Goal: Information Seeking & Learning: Learn about a topic

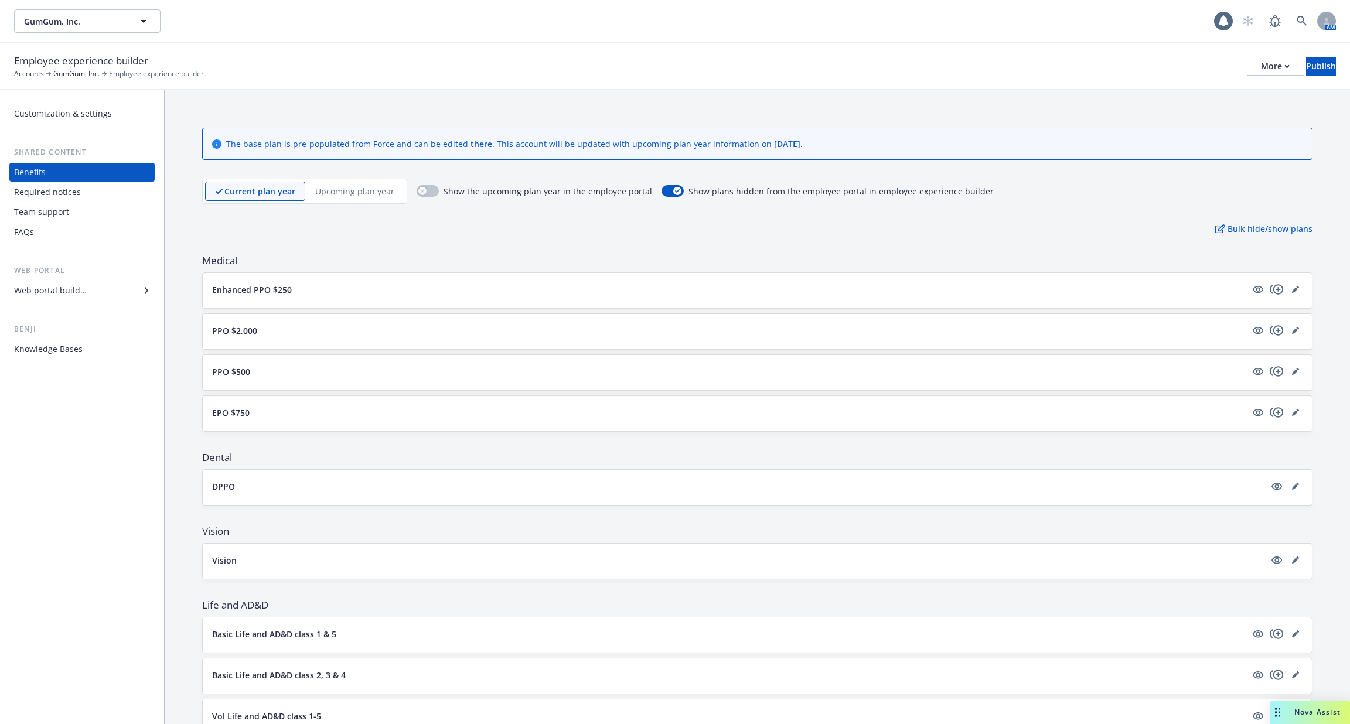
click at [83, 238] on div "FAQs" at bounding box center [82, 232] width 136 height 19
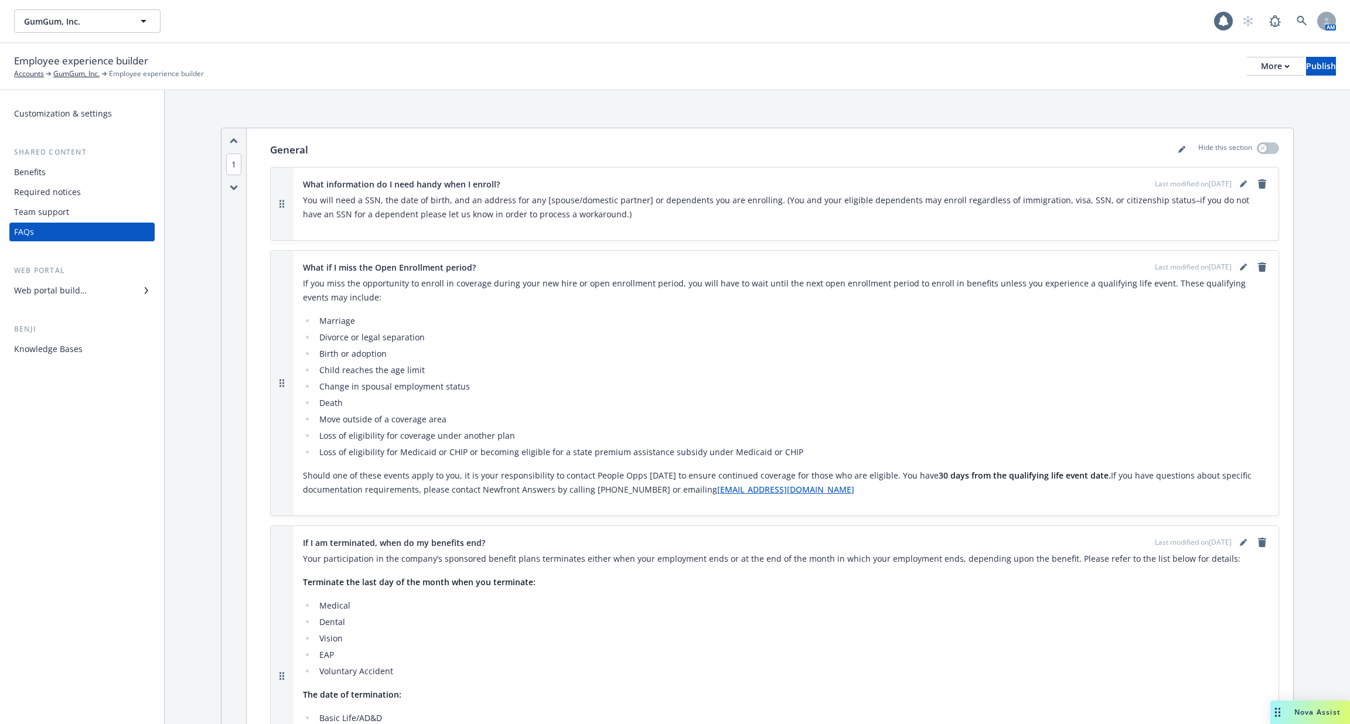
click at [82, 209] on div "Team support" at bounding box center [82, 212] width 136 height 19
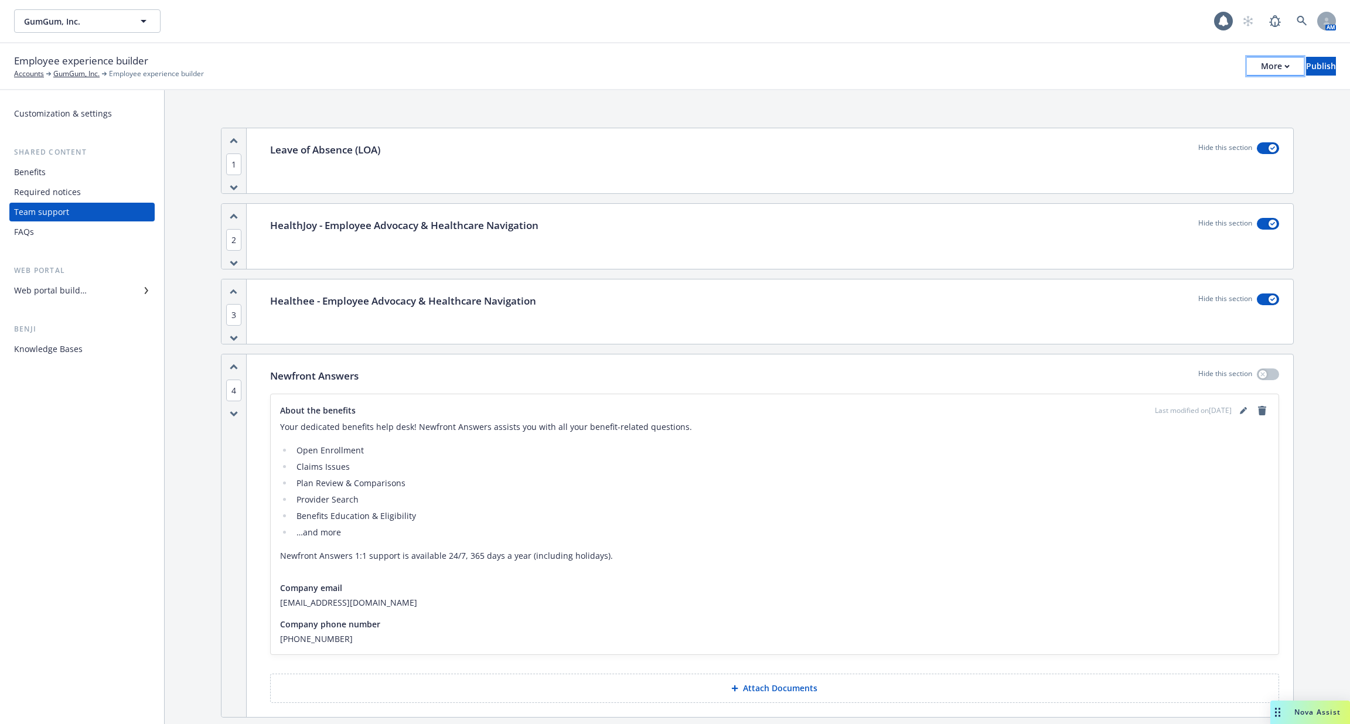
click at [1247, 67] on button "More" at bounding box center [1275, 66] width 57 height 19
click at [1181, 119] on link "Copy portal link" at bounding box center [1178, 115] width 173 height 23
click at [53, 298] on div "Web portal builder" at bounding box center [50, 290] width 73 height 19
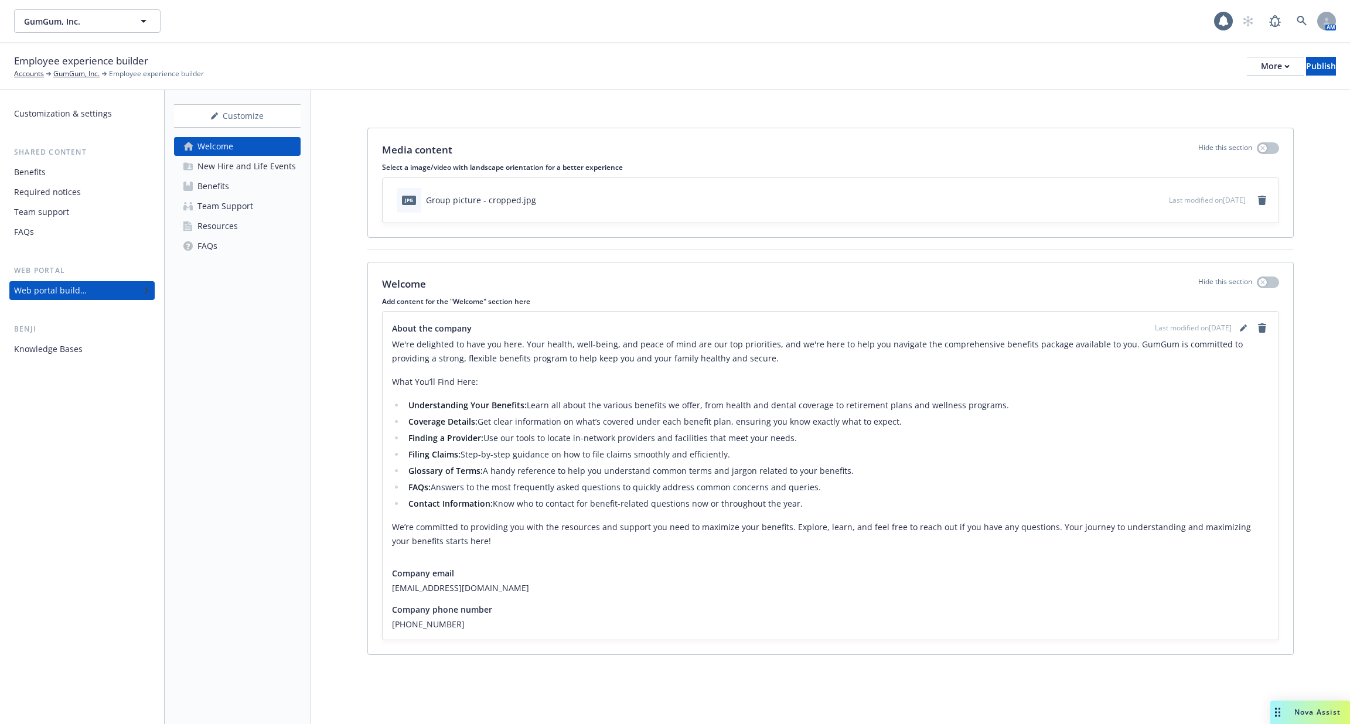
click at [245, 201] on div "Team Support" at bounding box center [225, 206] width 56 height 19
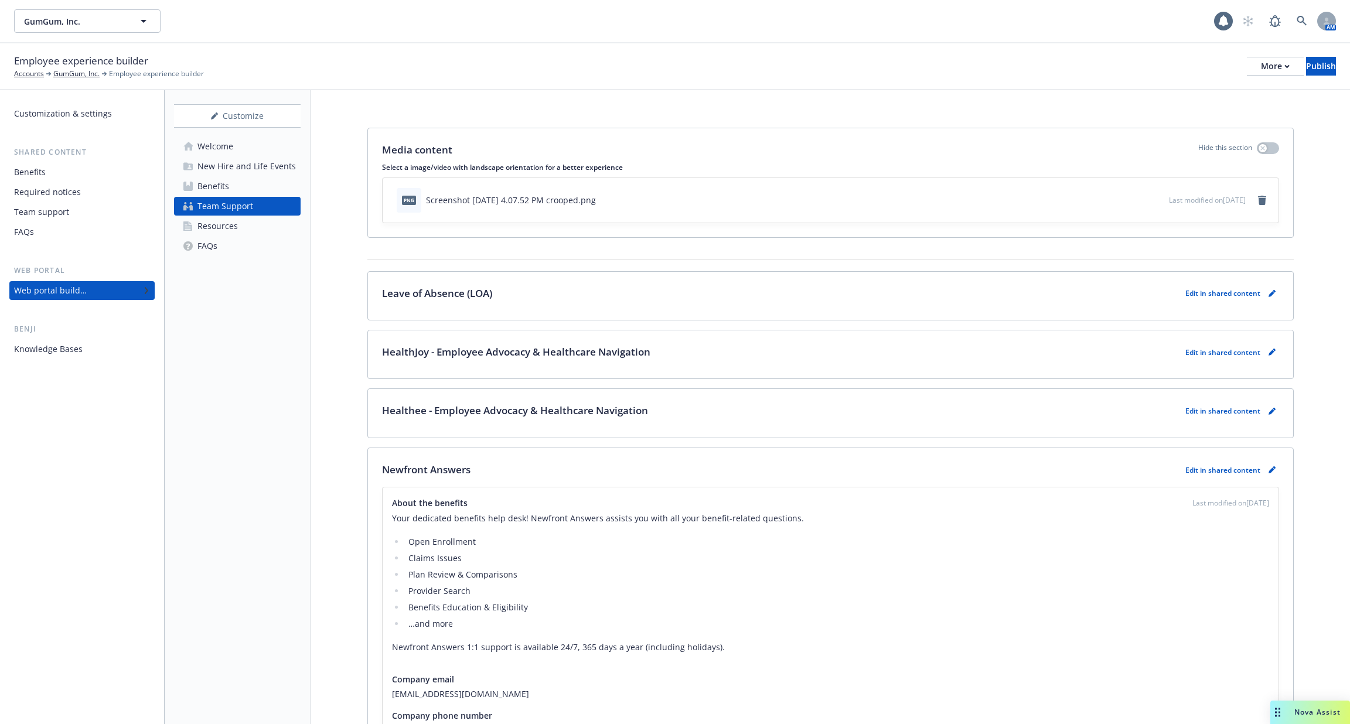
click at [105, 216] on div "Team support" at bounding box center [82, 212] width 136 height 19
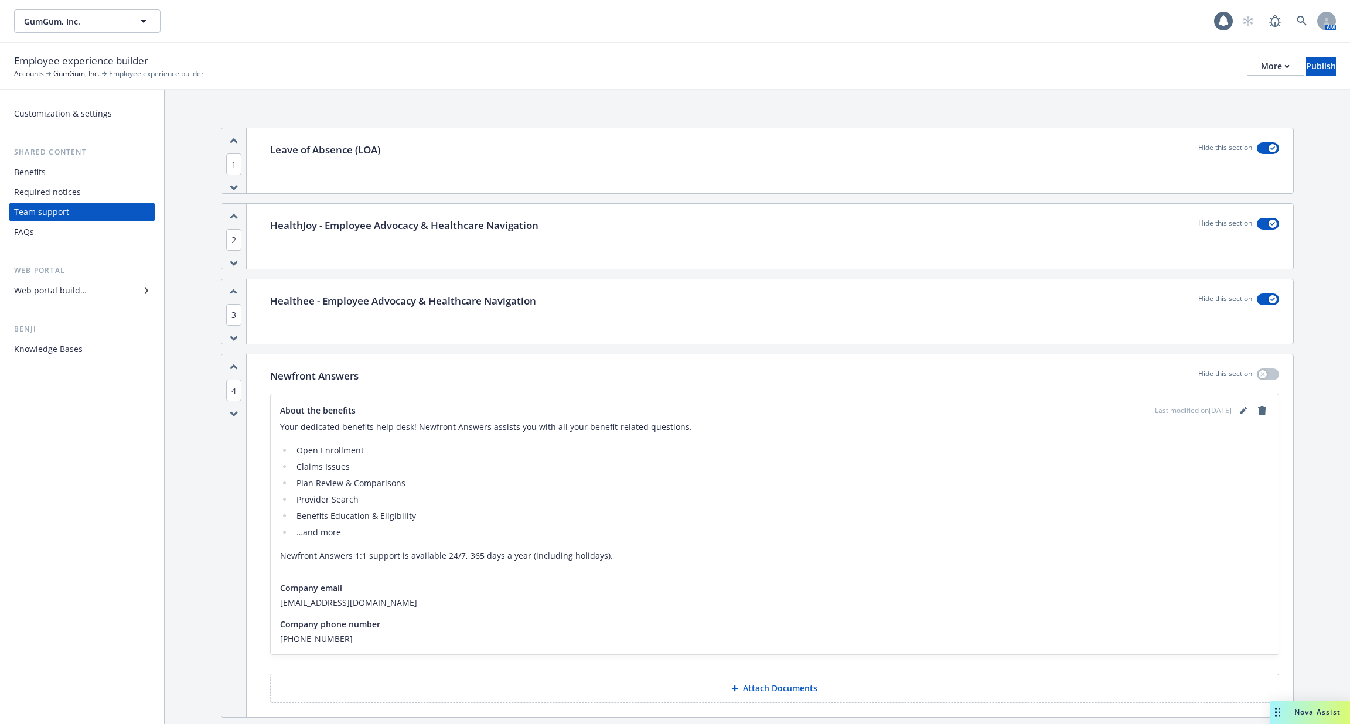
click at [97, 291] on div "Web portal builder" at bounding box center [82, 290] width 136 height 19
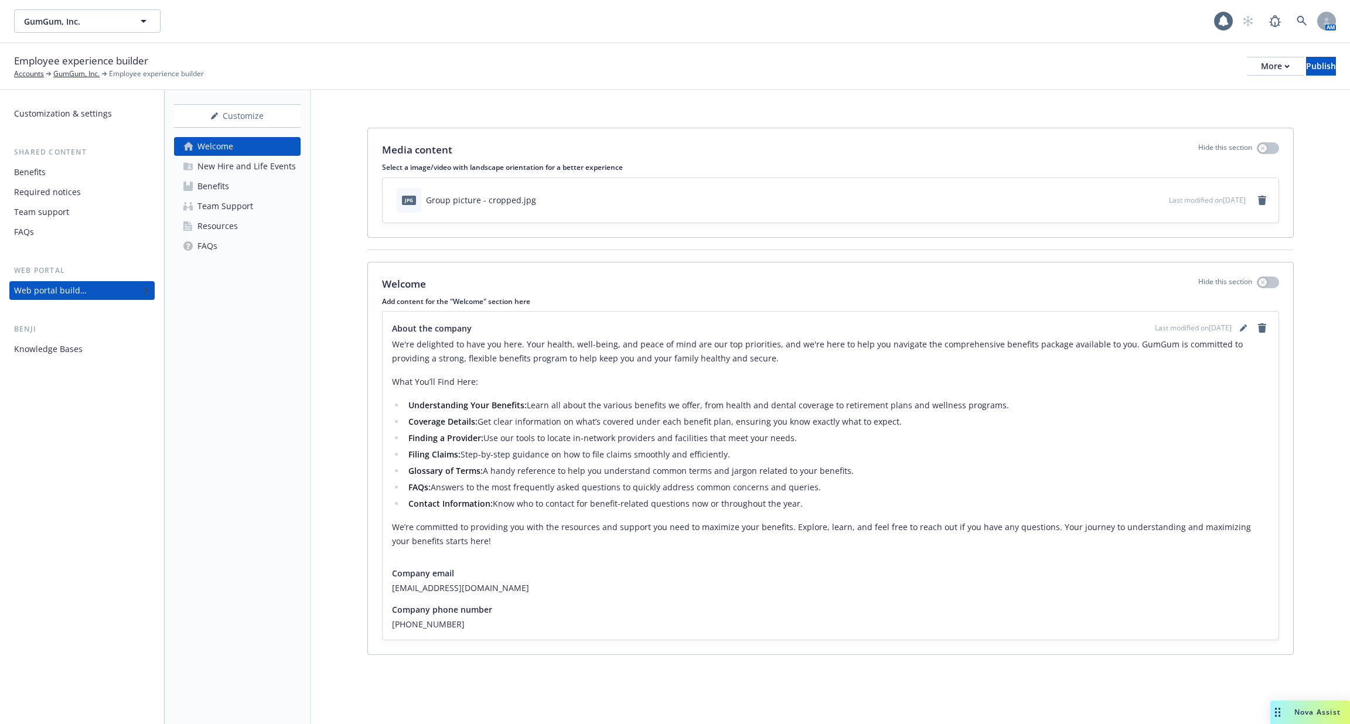
click at [265, 208] on link "Team Support" at bounding box center [237, 206] width 127 height 19
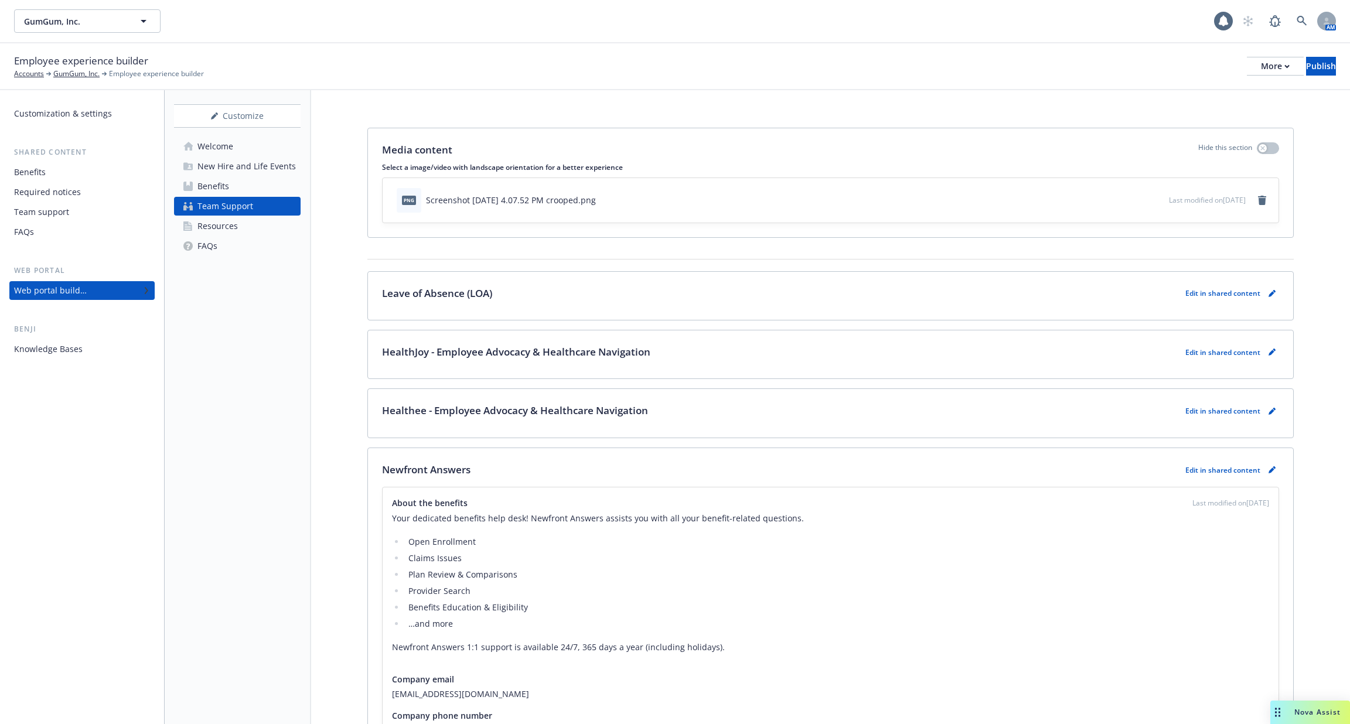
click at [210, 235] on div "Resources" at bounding box center [217, 226] width 40 height 19
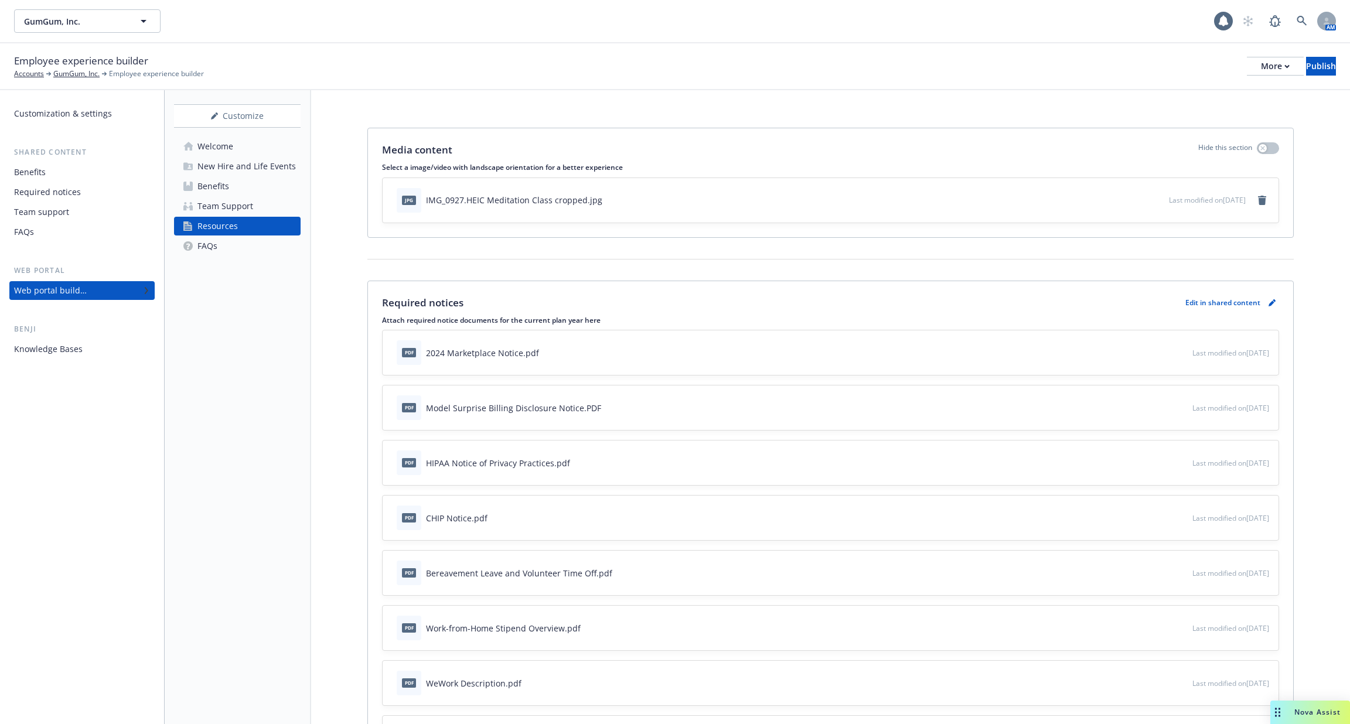
click at [210, 248] on div "FAQs" at bounding box center [207, 246] width 20 height 19
